Goal: Task Accomplishment & Management: Use online tool/utility

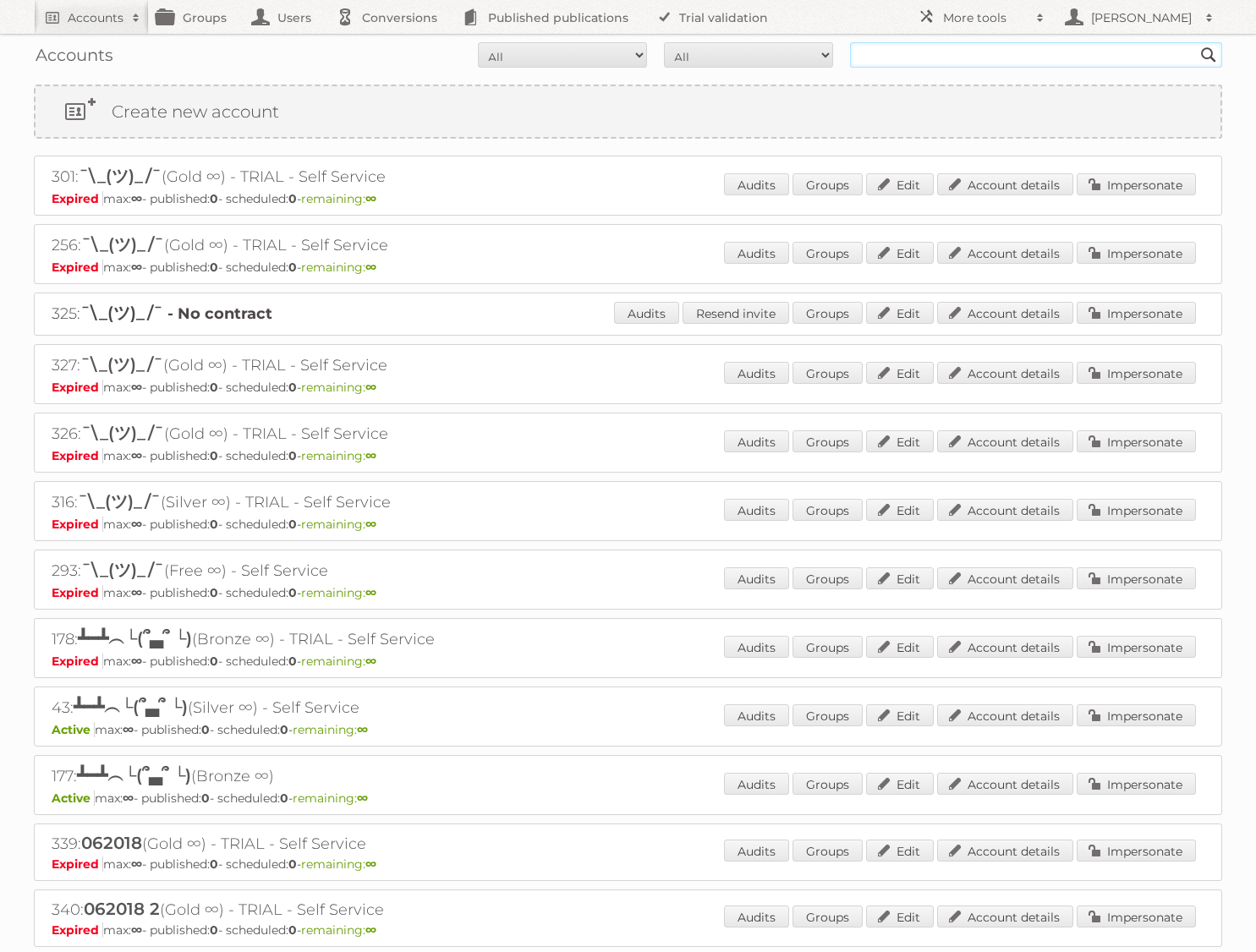
click at [890, 63] on input "text" at bounding box center [1035, 55] width 372 height 26
type input "[PERSON_NAME]"
click at [977, 49] on input "[PERSON_NAME]" at bounding box center [1035, 55] width 372 height 26
click at [984, 59] on input "[PERSON_NAME]" at bounding box center [1035, 55] width 372 height 26
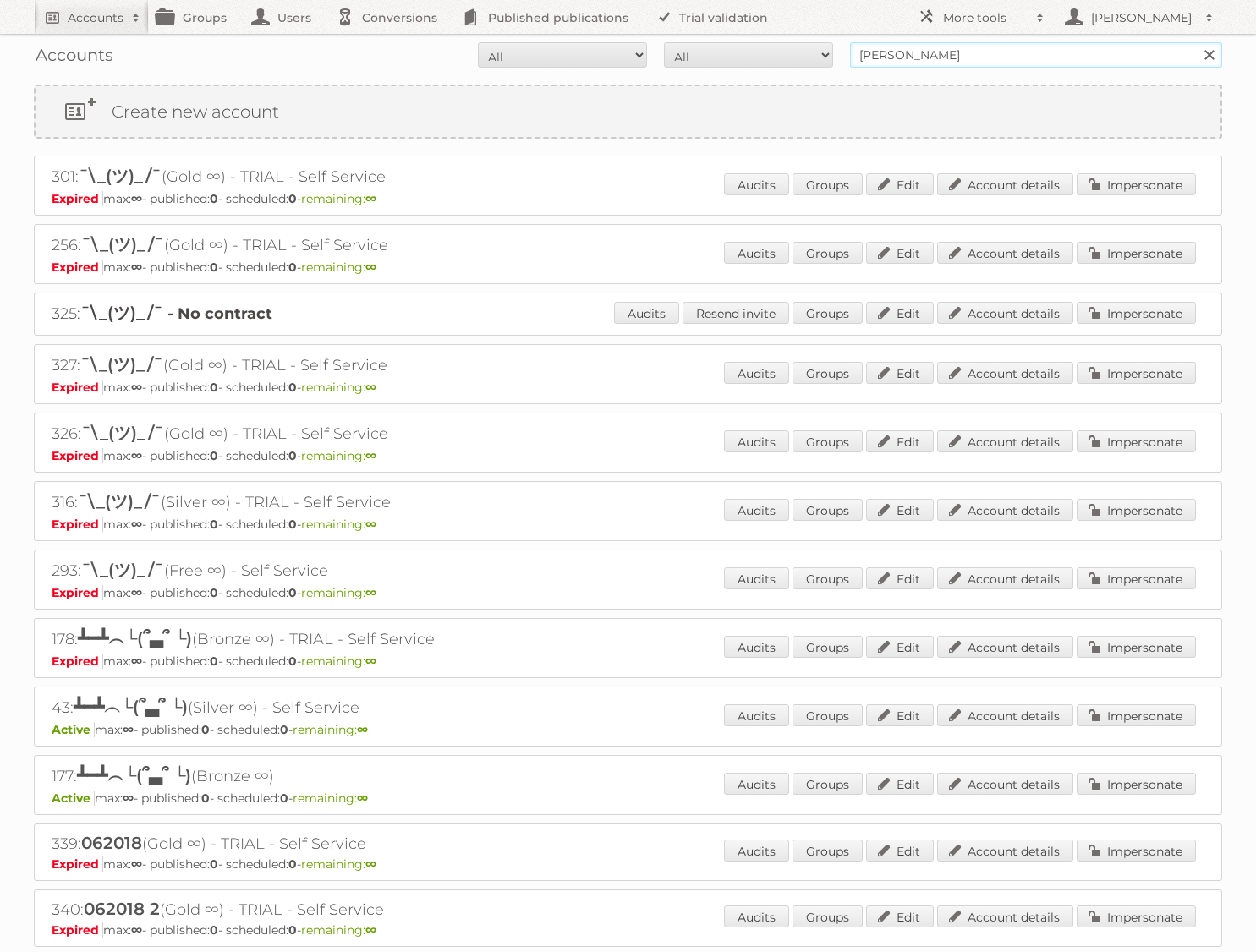
click at [1196, 43] on input "Search" at bounding box center [1209, 55] width 26 height 26
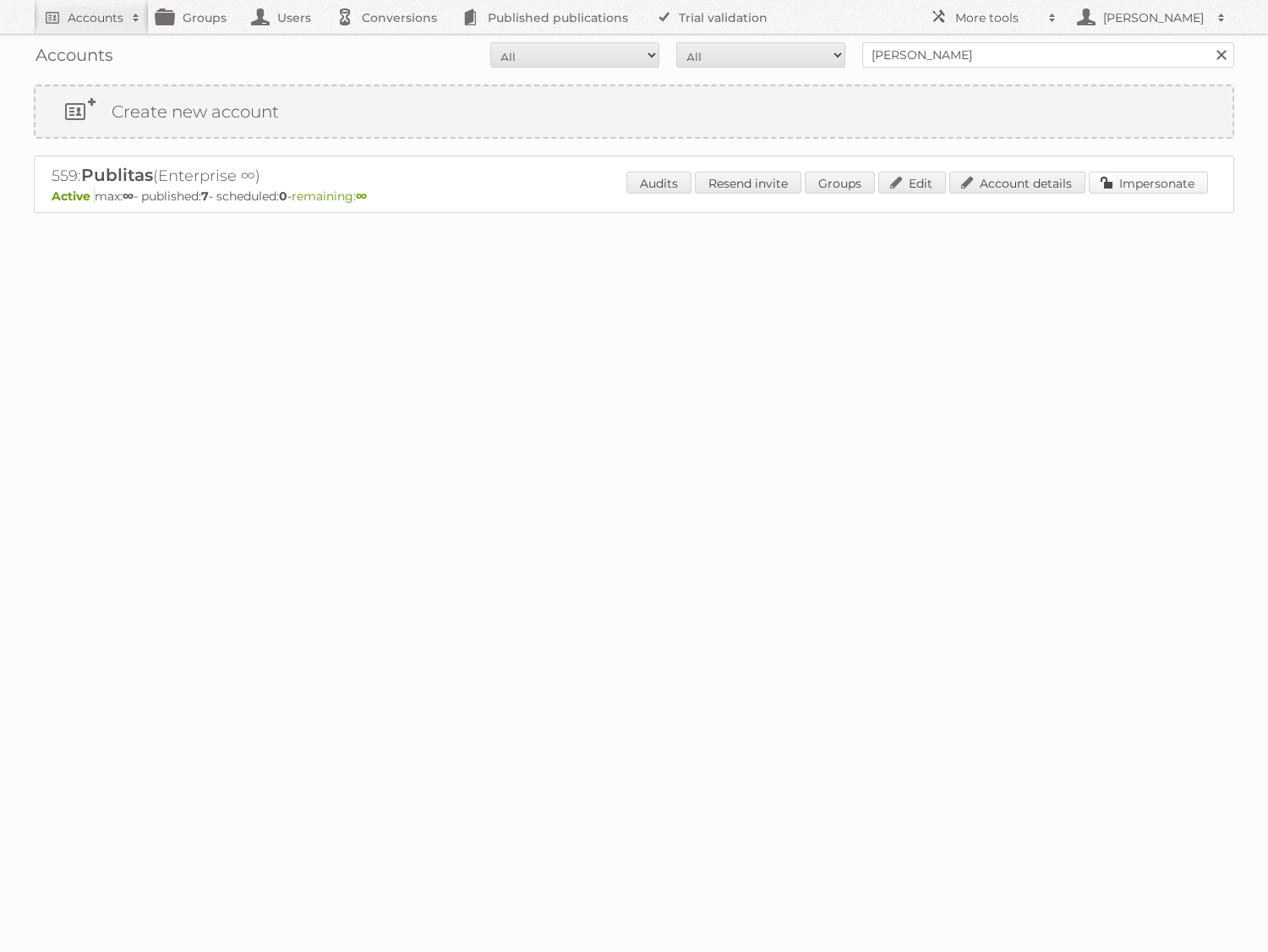
click at [1145, 187] on link "Impersonate" at bounding box center [1148, 183] width 120 height 22
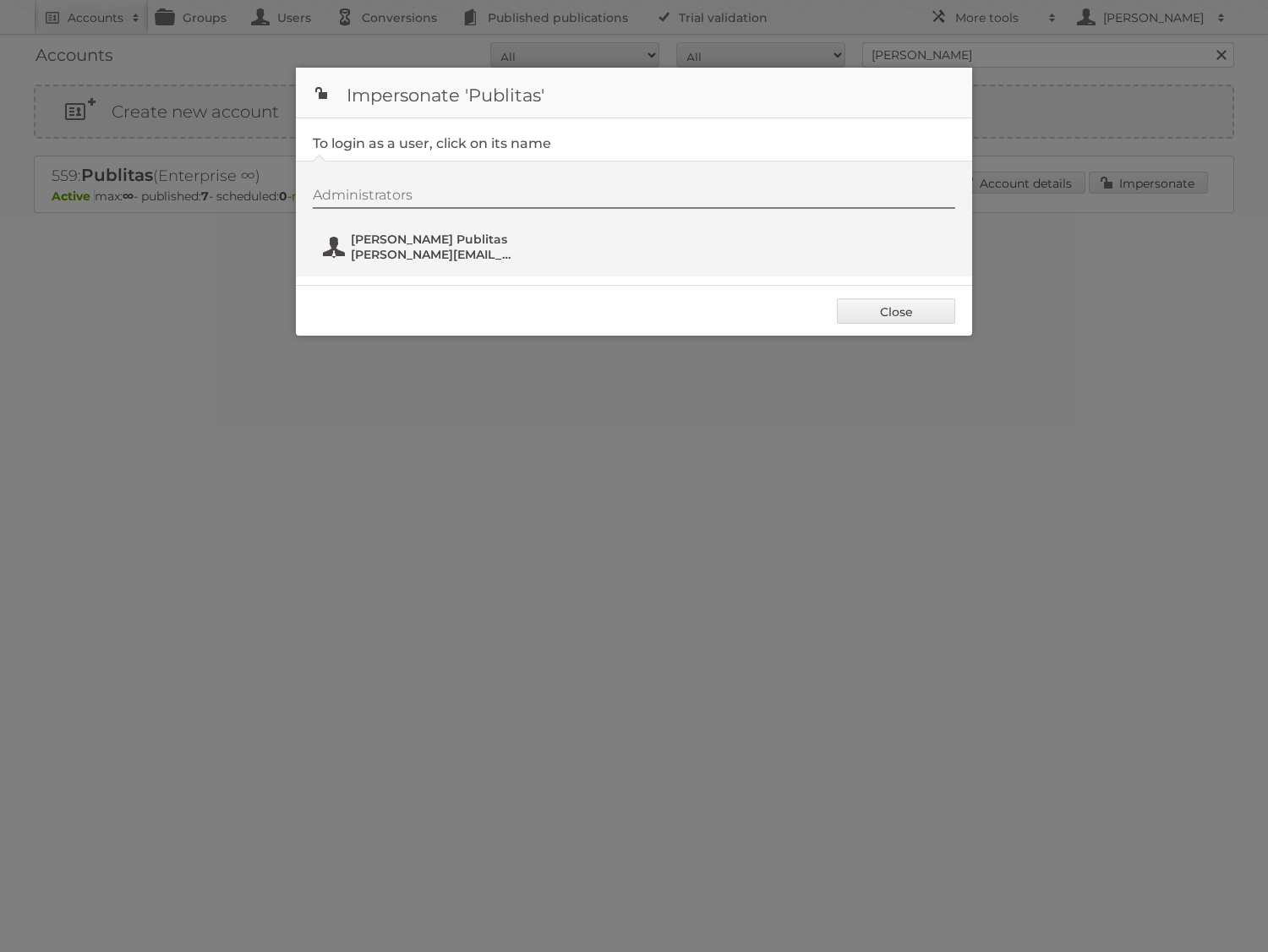
click at [436, 248] on span "jose@publitas.com" at bounding box center [433, 254] width 164 height 15
